Goal: Task Accomplishment & Management: Use online tool/utility

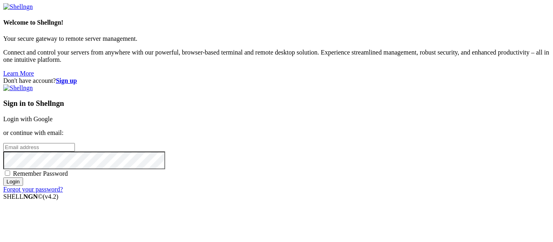
click at [53, 116] on link "Login with Google" at bounding box center [27, 119] width 49 height 7
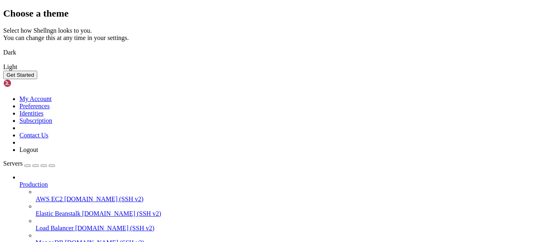
click at [3, 47] on img at bounding box center [3, 47] width 0 height 0
click at [37, 79] on button "Get Started" at bounding box center [20, 75] width 34 height 8
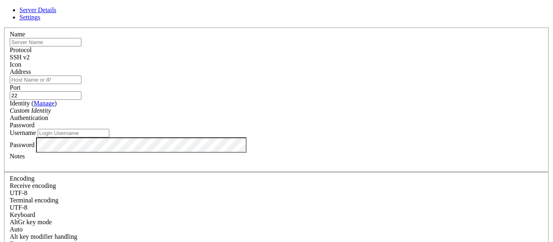
click at [81, 47] on input "text" at bounding box center [46, 42] width 72 height 8
type input "alpine"
click at [81, 84] on input "Address" at bounding box center [46, 80] width 72 height 8
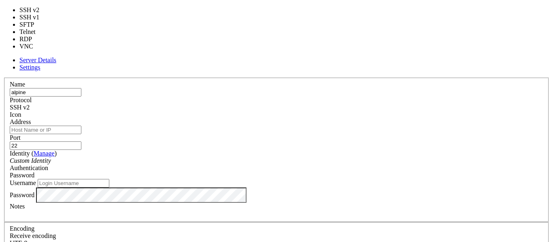
click at [30, 104] on span at bounding box center [30, 107] width 0 height 7
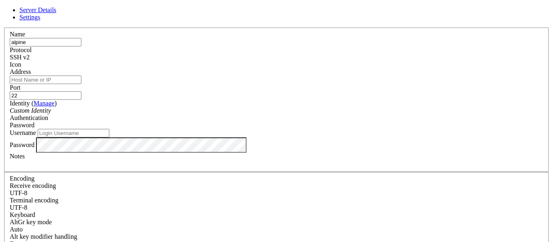
click at [374, 68] on div at bounding box center [276, 68] width 533 height 0
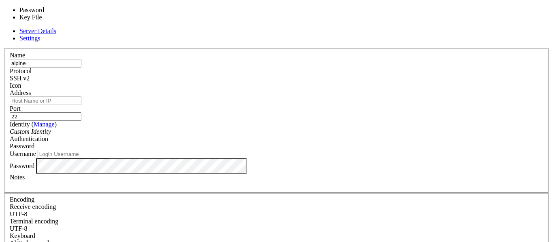
click at [247, 128] on div "Custom Identity" at bounding box center [276, 131] width 533 height 7
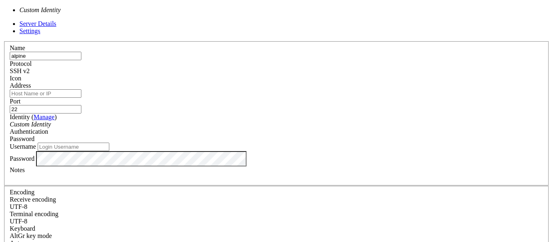
click at [247, 122] on div "Custom Identity" at bounding box center [276, 124] width 533 height 7
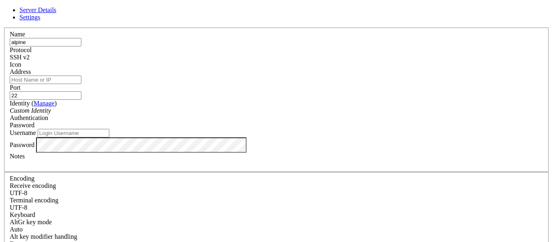
click at [109, 138] on input "Username" at bounding box center [74, 133] width 72 height 8
type input "voyage"
click at [228, 153] on div "Password" at bounding box center [276, 145] width 533 height 15
click at [243, 153] on div "Password" at bounding box center [276, 145] width 533 height 15
click at [244, 153] on div "Password" at bounding box center [276, 145] width 533 height 15
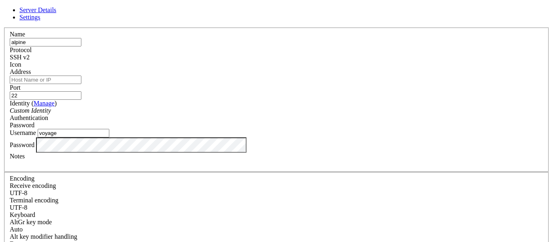
click at [81, 84] on input "Address" at bounding box center [46, 80] width 72 height 8
click at [497, 121] on div "Server Details Settings Name alpine Protocol SSH v2 Icon" at bounding box center [276, 173] width 546 height 334
click at [81, 81] on input "1" at bounding box center [46, 80] width 72 height 8
click at [479, 142] on div "Server Details Settings Name alpine Protocol SSH v2 Icon" at bounding box center [276, 173] width 546 height 334
click at [81, 84] on input "192." at bounding box center [46, 80] width 72 height 8
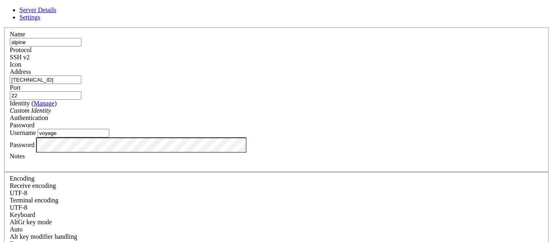
type input "[TECHNICAL_ID]"
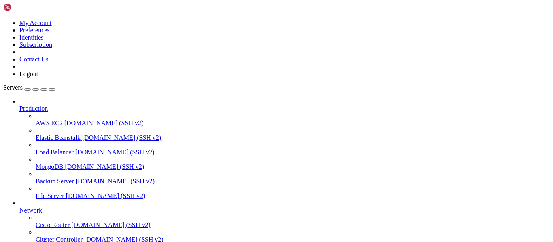
scroll to position [84, 0]
click at [19, 105] on icon at bounding box center [19, 105] width 0 height 0
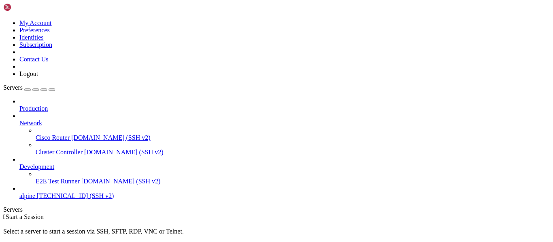
click at [93, 113] on div at bounding box center [284, 116] width 530 height 7
click at [19, 164] on icon at bounding box center [19, 164] width 0 height 0
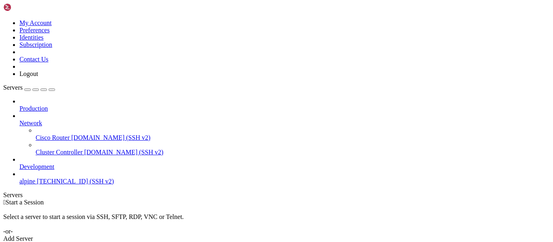
click at [19, 120] on icon at bounding box center [19, 120] width 0 height 0
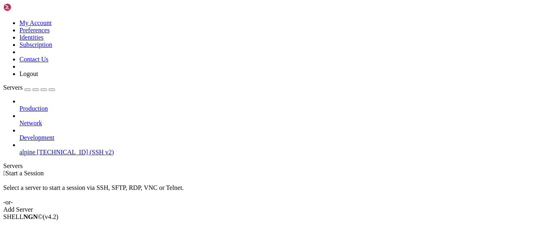
click at [35, 149] on span "alpine" at bounding box center [27, 152] width 16 height 7
click at [26, 149] on span "alpine" at bounding box center [27, 152] width 16 height 7
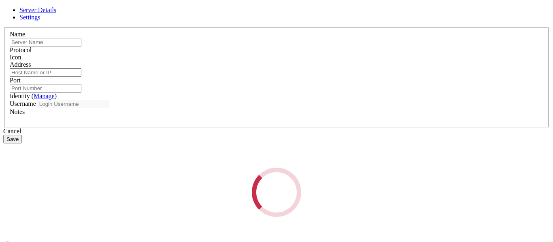
type input "alpine"
type input "[TECHNICAL_ID]"
type input "22"
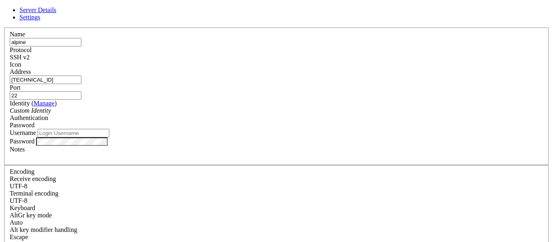
type input "voyage"
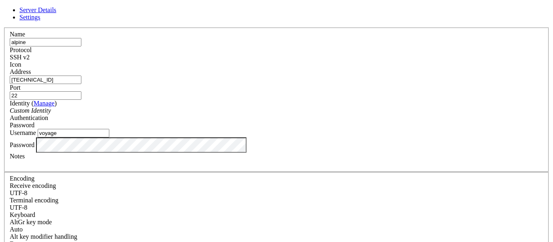
click at [40, 20] on span "Settings" at bounding box center [29, 17] width 21 height 7
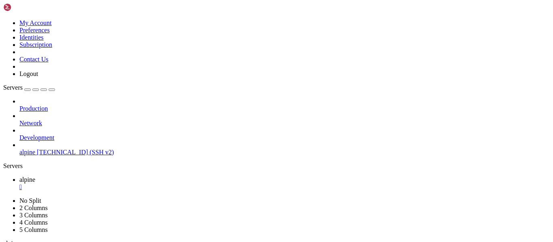
drag, startPoint x: 129, startPoint y: 346, endPoint x: 106, endPoint y: 338, distance: 25.0
